Goal: Information Seeking & Learning: Learn about a topic

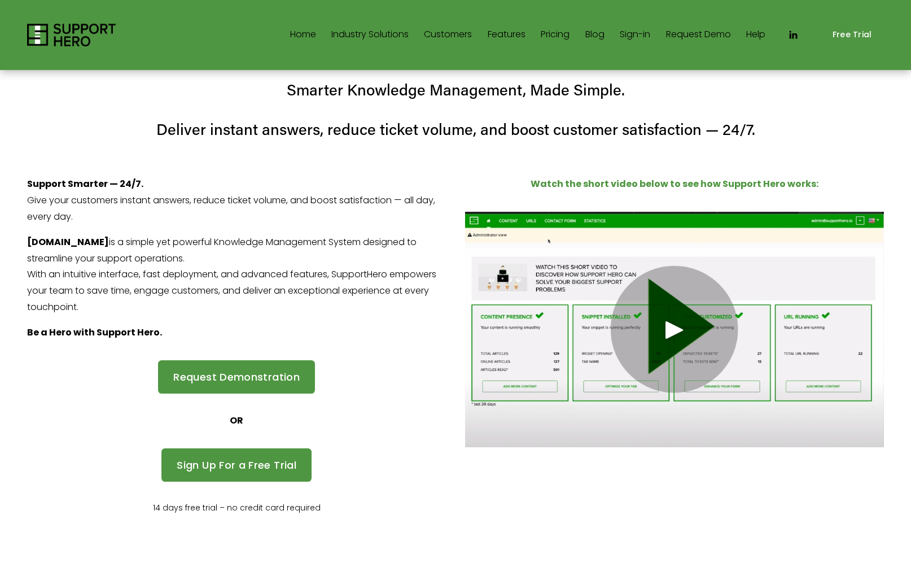
click at [569, 33] on nav "Home Industry Solutions Retail SaaS Call Centers/Contact Centers Employees Star…" at bounding box center [528, 35] width 476 height 18
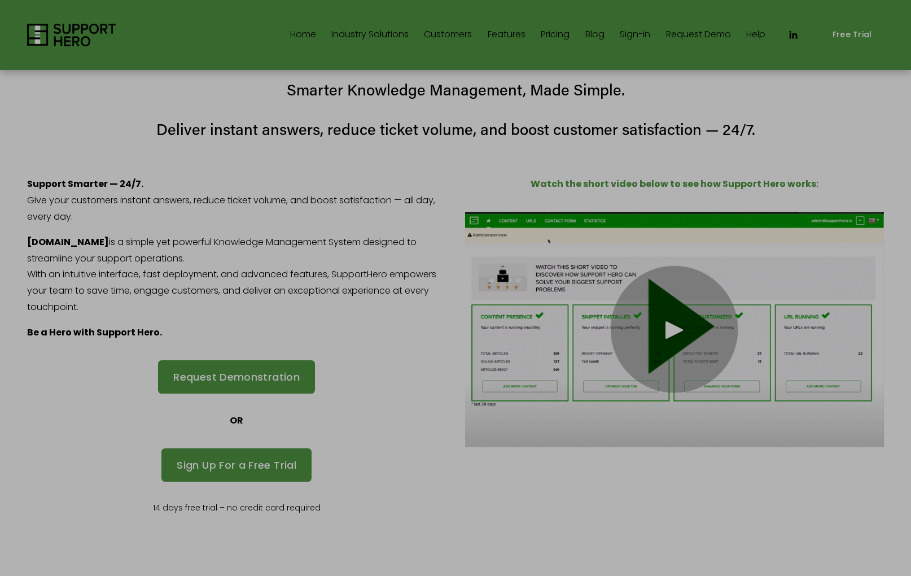
click at [546, 35] on div at bounding box center [455, 288] width 911 height 576
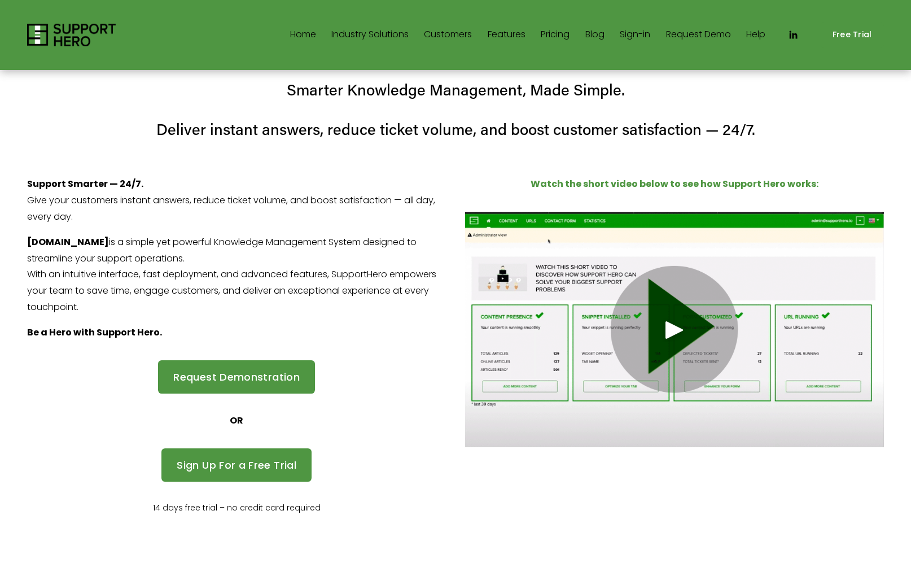
click at [551, 36] on link "Pricing" at bounding box center [555, 35] width 29 height 18
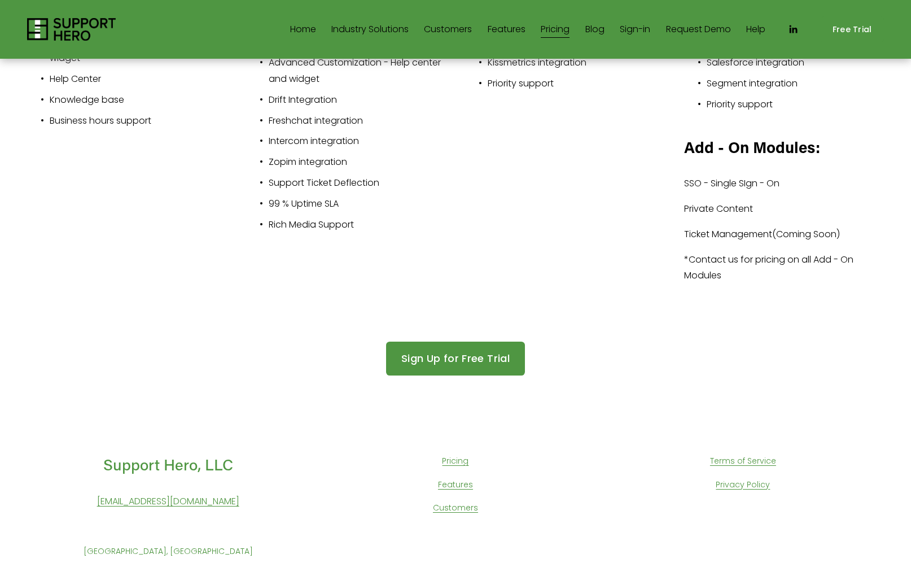
scroll to position [435, 0]
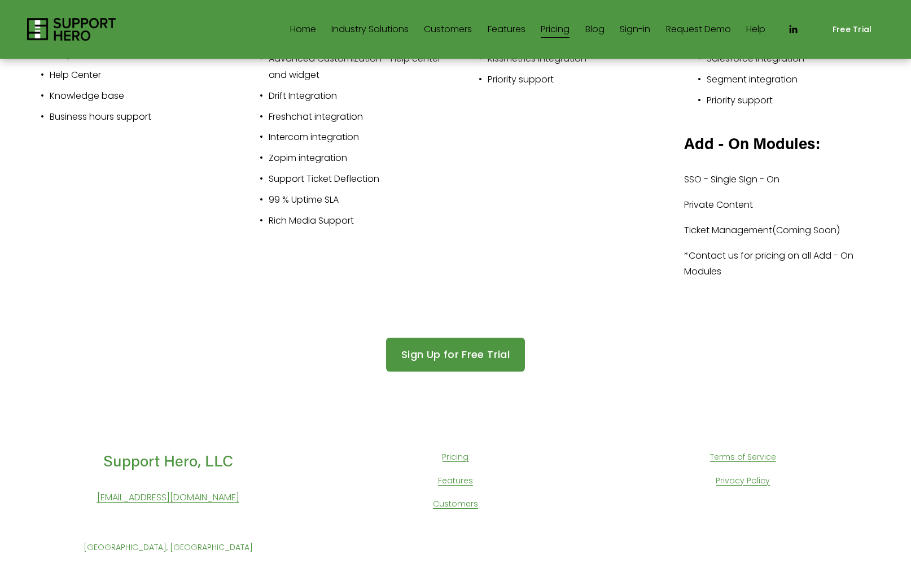
click at [470, 477] on link "Features" at bounding box center [455, 480] width 35 height 14
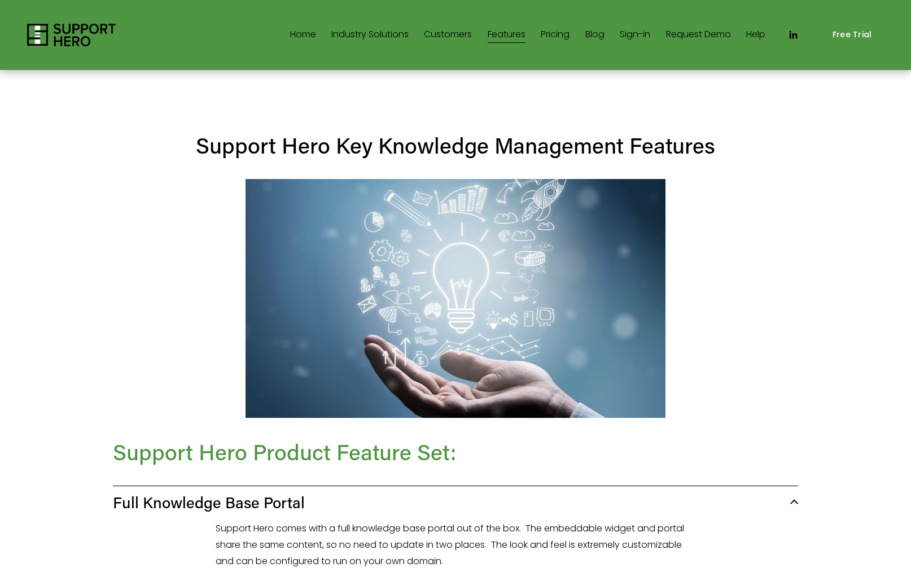
click at [717, 36] on link "Request Demo" at bounding box center [698, 35] width 65 height 18
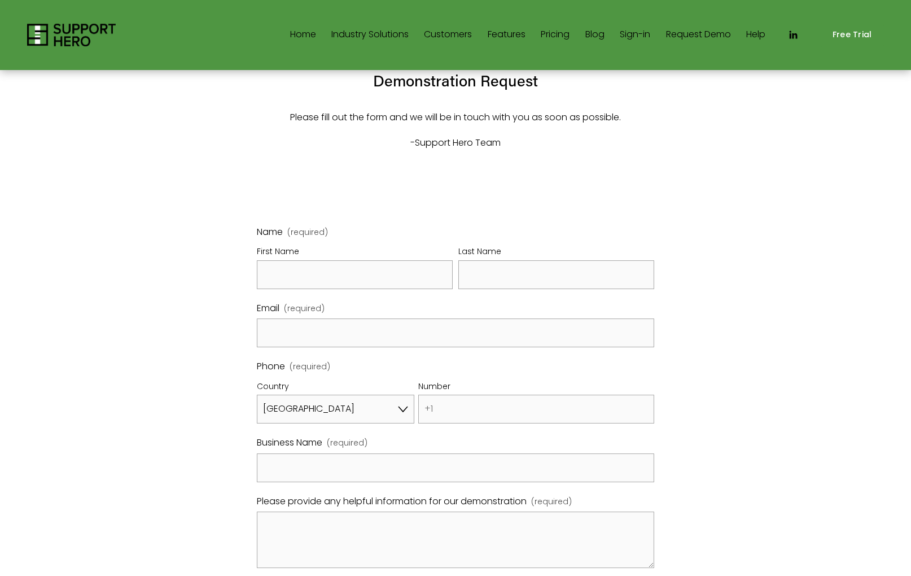
select select "US"
click at [589, 35] on link "Blog" at bounding box center [594, 35] width 19 height 18
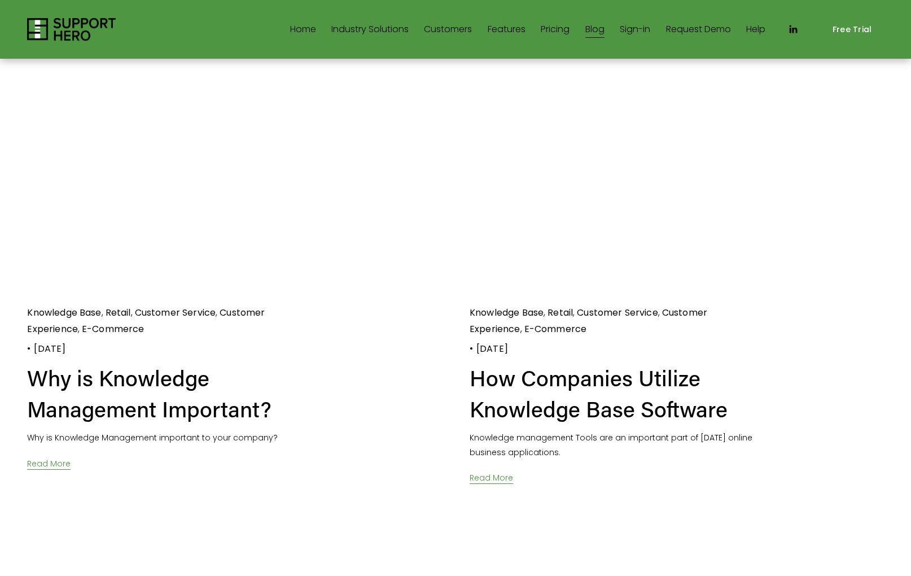
scroll to position [2239, 0]
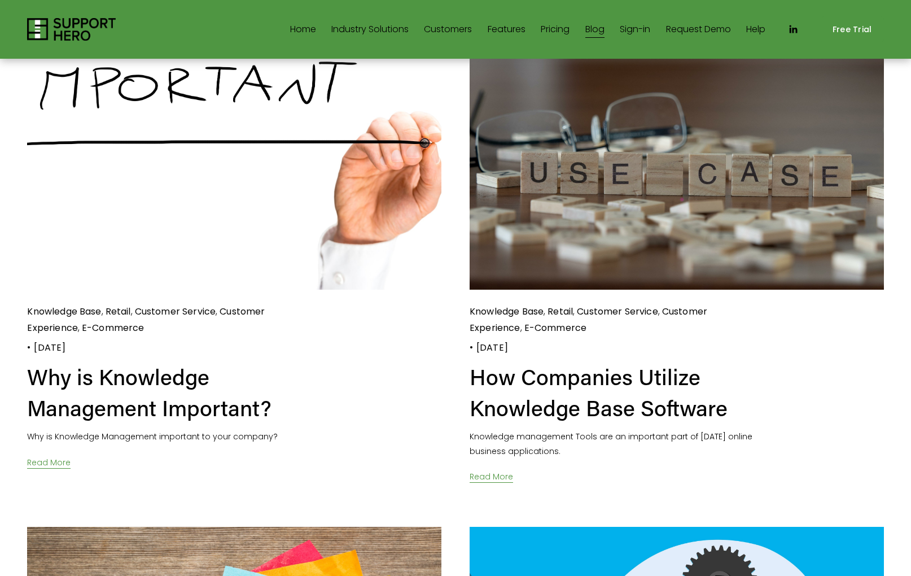
click at [76, 22] on img at bounding box center [71, 29] width 89 height 23
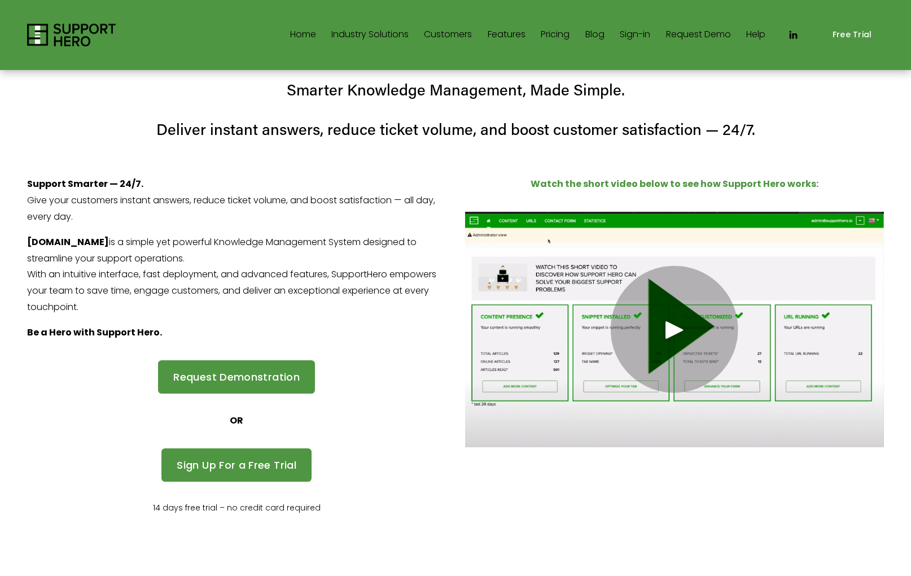
click at [393, 34] on span "Industry Solutions" at bounding box center [369, 35] width 77 height 16
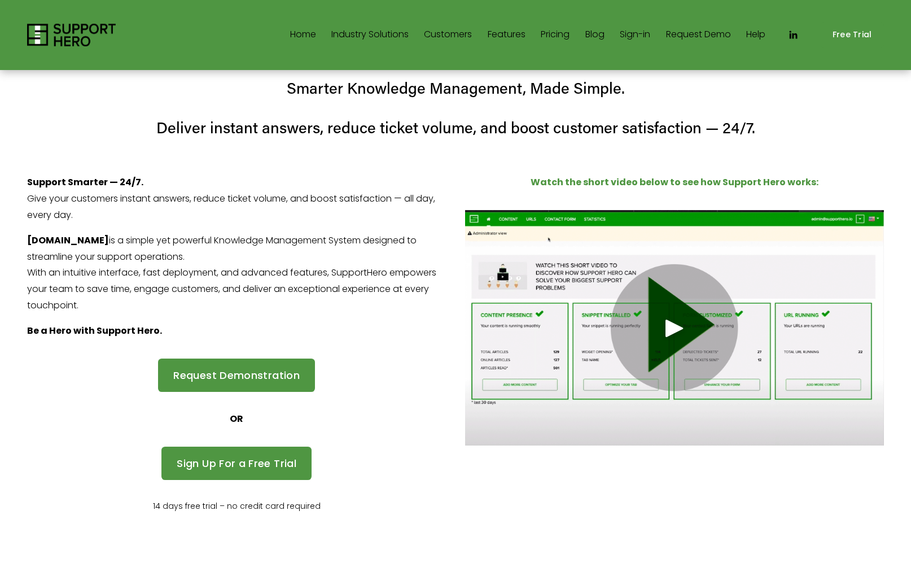
click at [0, 0] on span "Retail" at bounding box center [0, 0] width 0 height 0
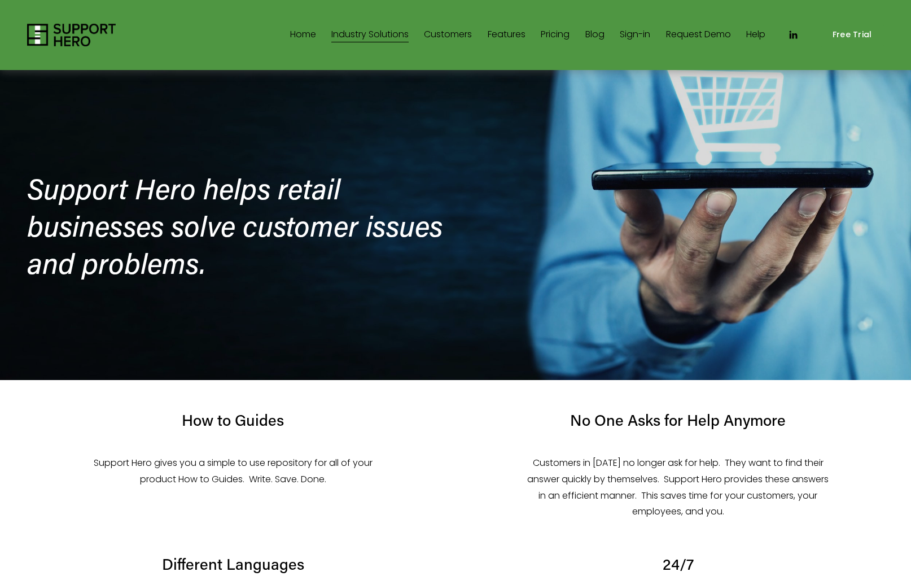
click at [301, 37] on link "Home" at bounding box center [303, 35] width 26 height 18
